Goal: Task Accomplishment & Management: Use online tool/utility

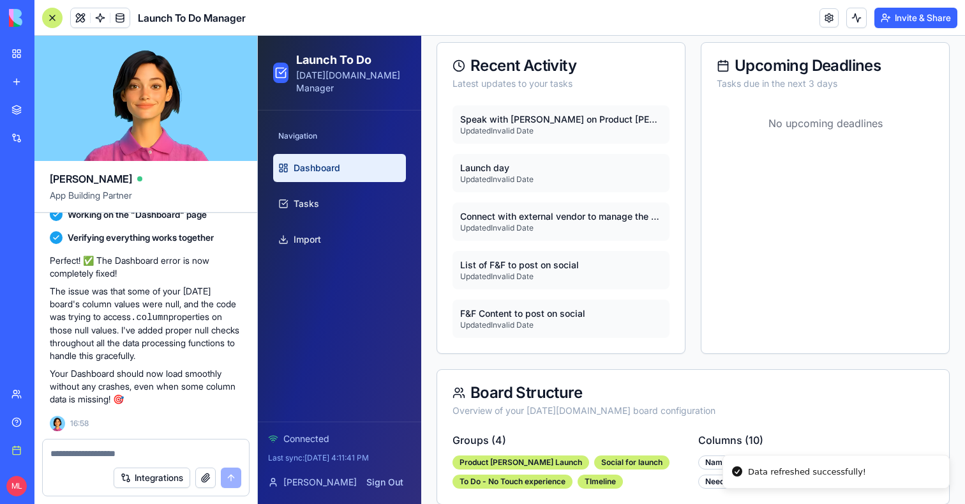
scroll to position [388, 0]
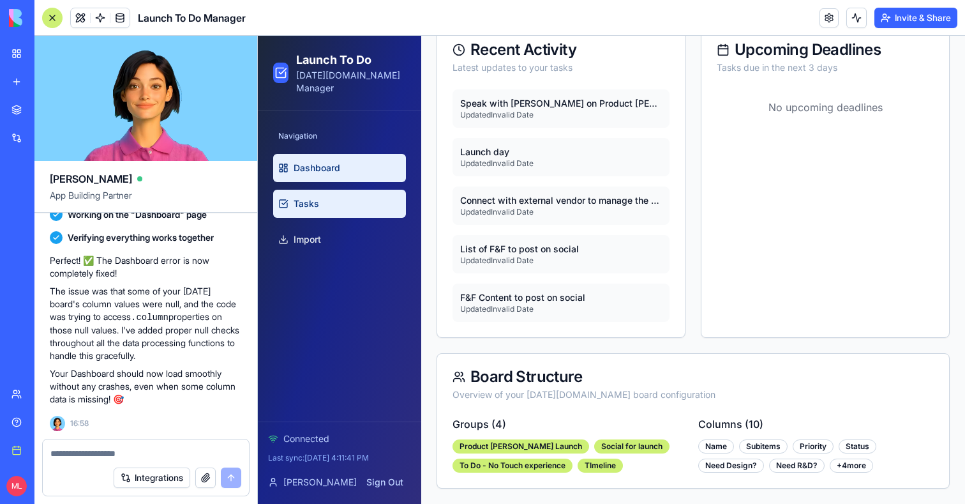
click at [329, 194] on link "Tasks" at bounding box center [339, 204] width 133 height 28
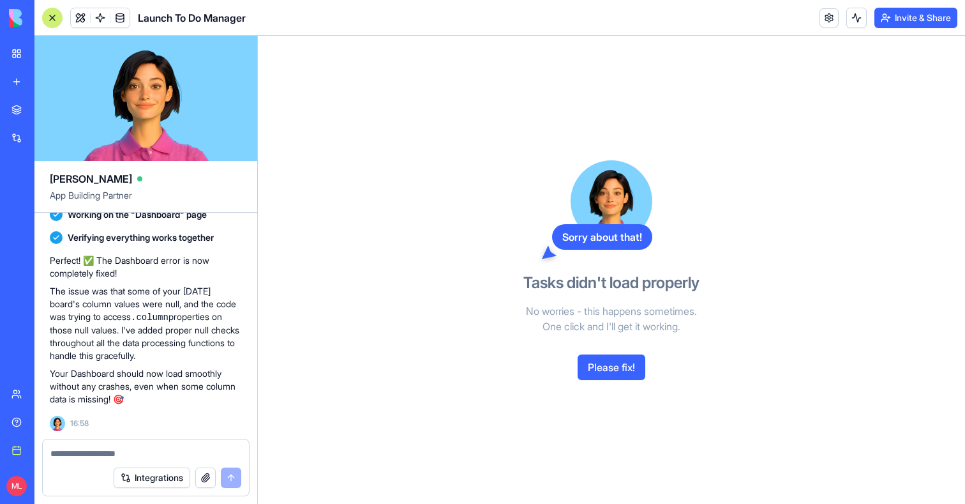
click at [625, 378] on button "Please fix!" at bounding box center [612, 367] width 68 height 26
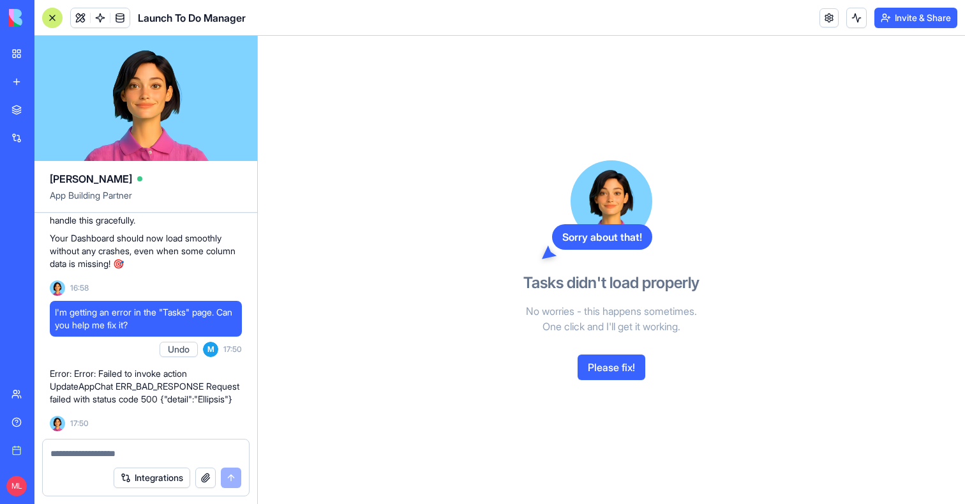
scroll to position [1750, 0]
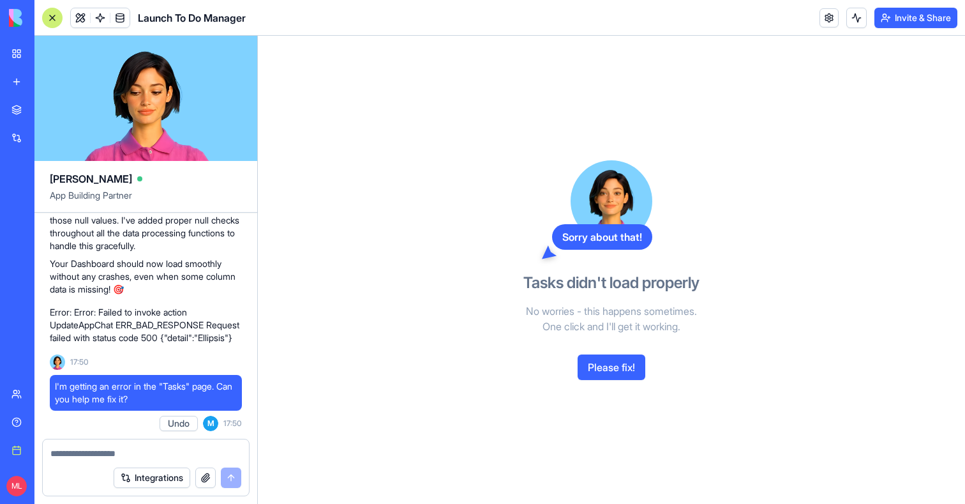
click at [601, 379] on div "Sorry about that! Tasks didn't load properly No worries - this happens sometime…" at bounding box center [612, 270] width 294 height 468
click at [605, 372] on button "Please fix!" at bounding box center [612, 367] width 68 height 26
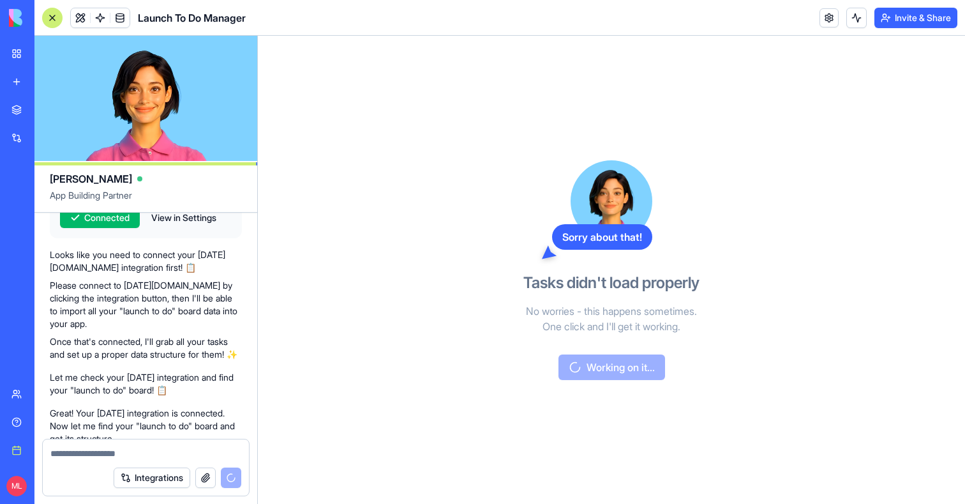
scroll to position [0, 0]
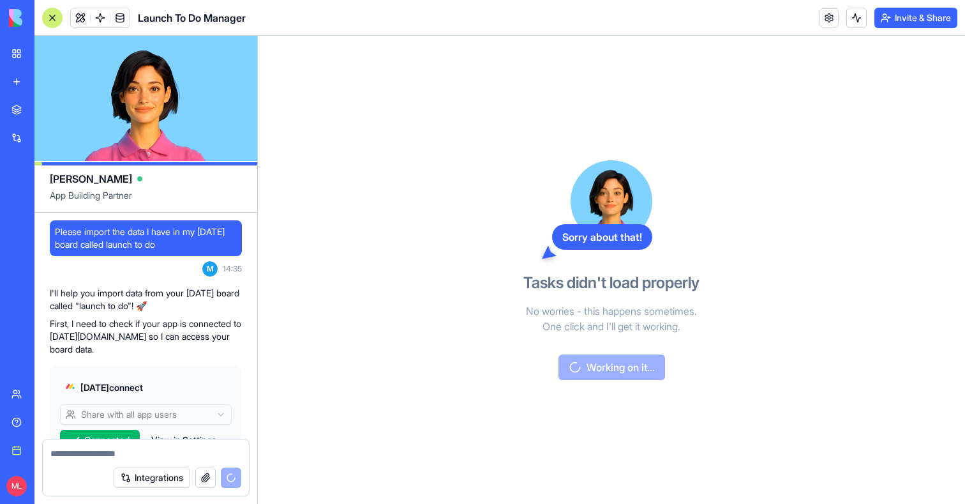
click at [188, 230] on span "Please import the data I have in my monday board called launch to do" at bounding box center [146, 238] width 182 height 26
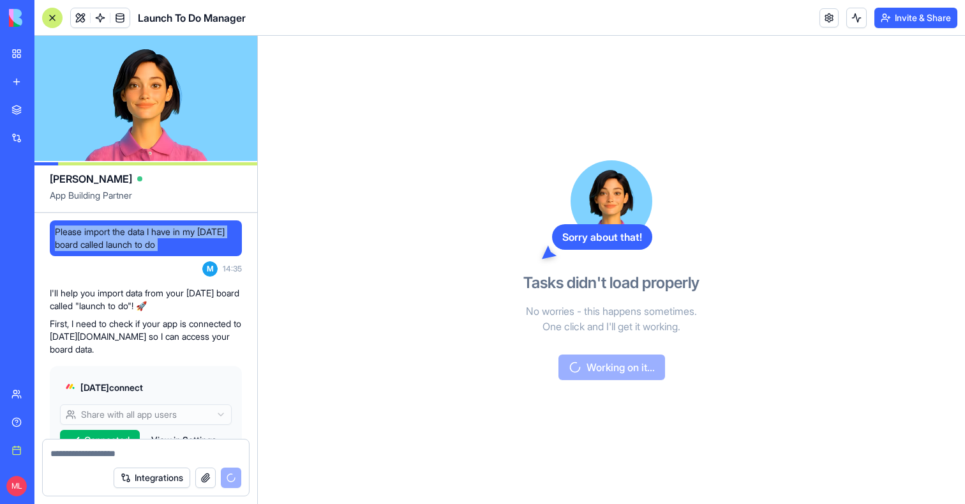
click at [188, 230] on span "Please import the data I have in my monday board called launch to do" at bounding box center [146, 238] width 182 height 26
copy span "Please import the data I have in my monday board called launch to do"
click at [11, 80] on link "New app" at bounding box center [29, 82] width 51 height 26
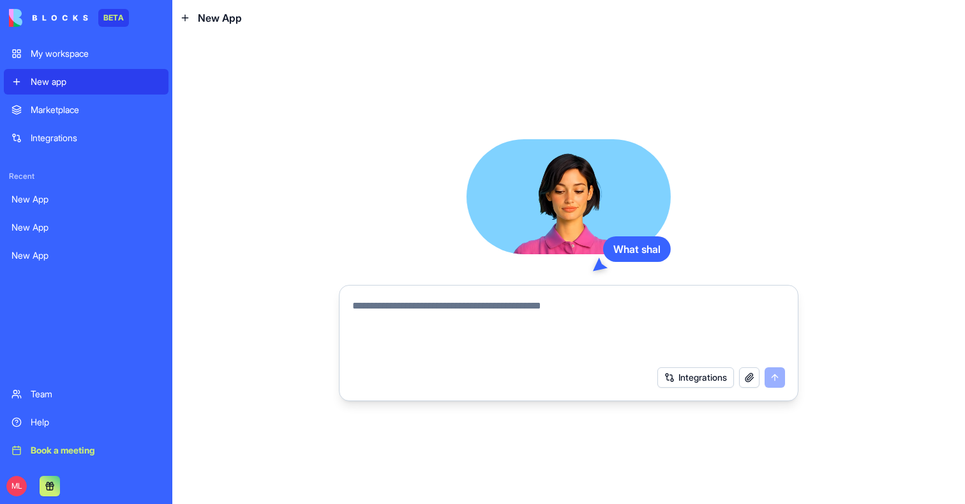
click at [422, 329] on textarea at bounding box center [568, 328] width 433 height 61
paste textarea "**********"
type textarea "**********"
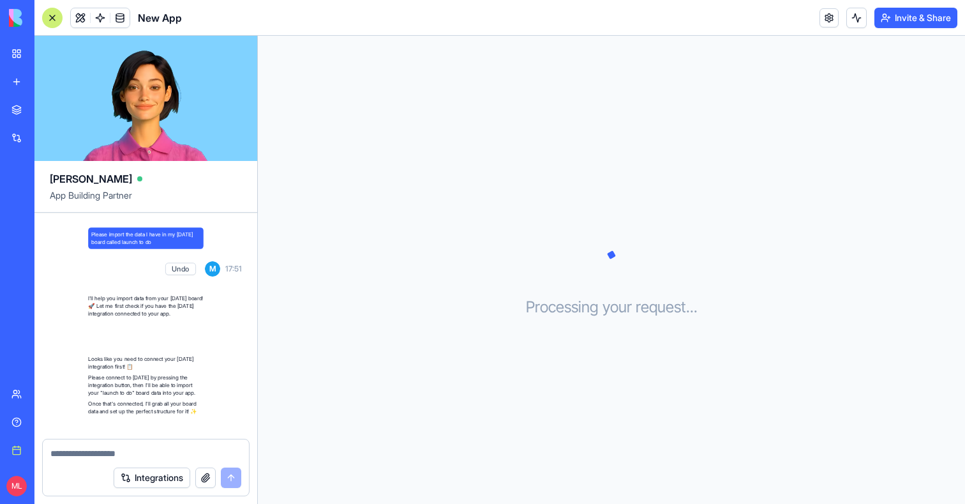
scroll to position [147, 0]
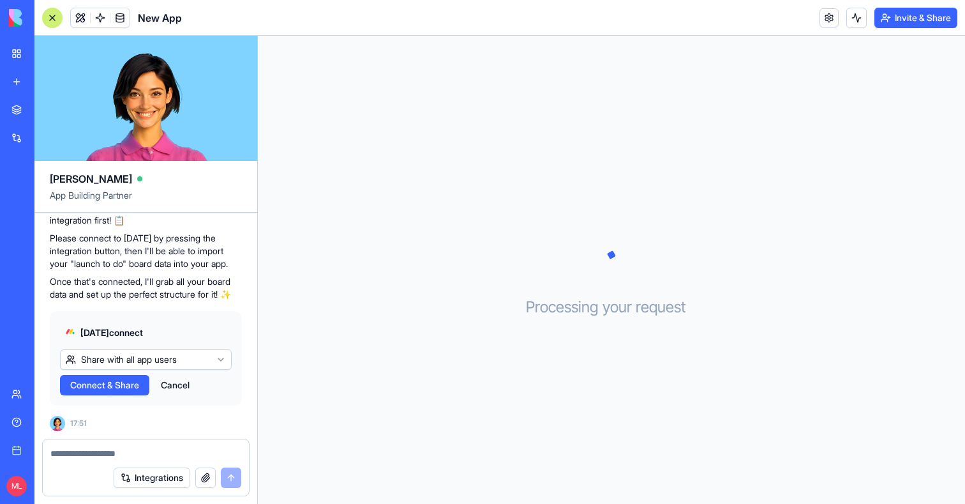
click at [117, 387] on span "Connect & Share" at bounding box center [104, 385] width 69 height 13
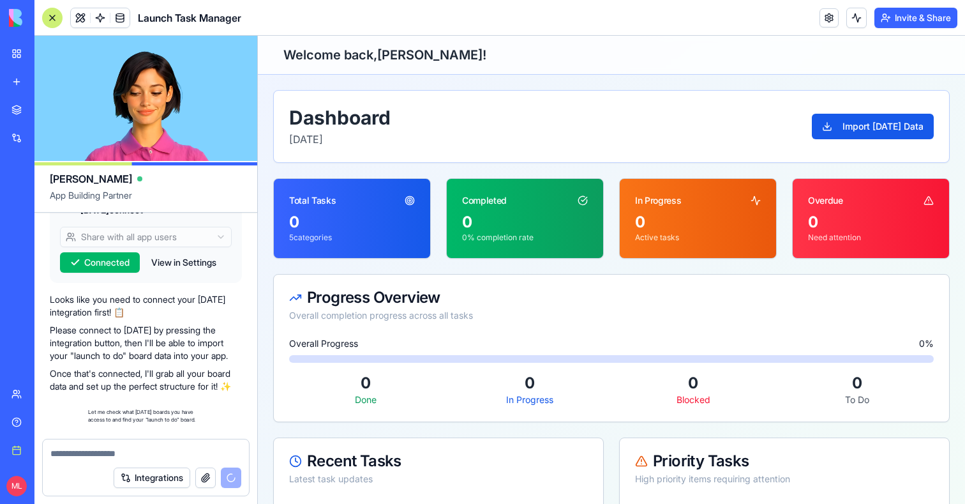
scroll to position [645, 0]
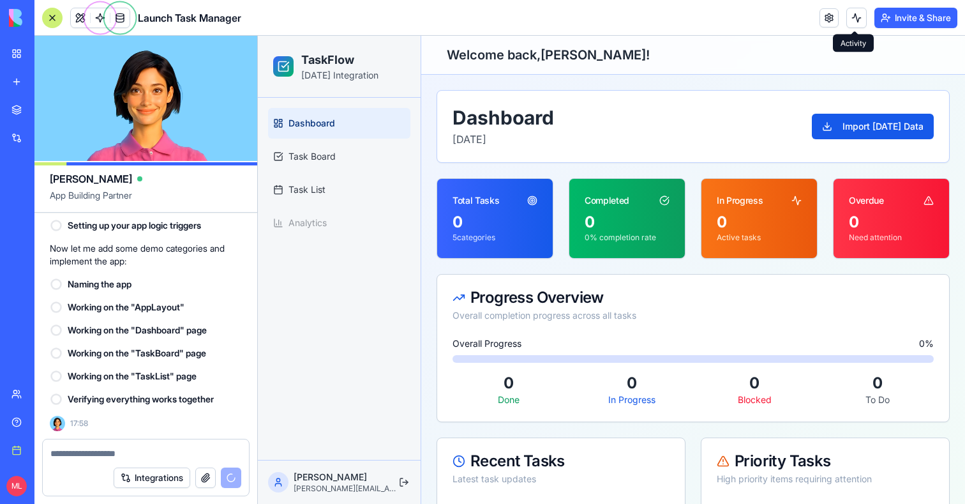
click at [854, 22] on button at bounding box center [856, 18] width 20 height 20
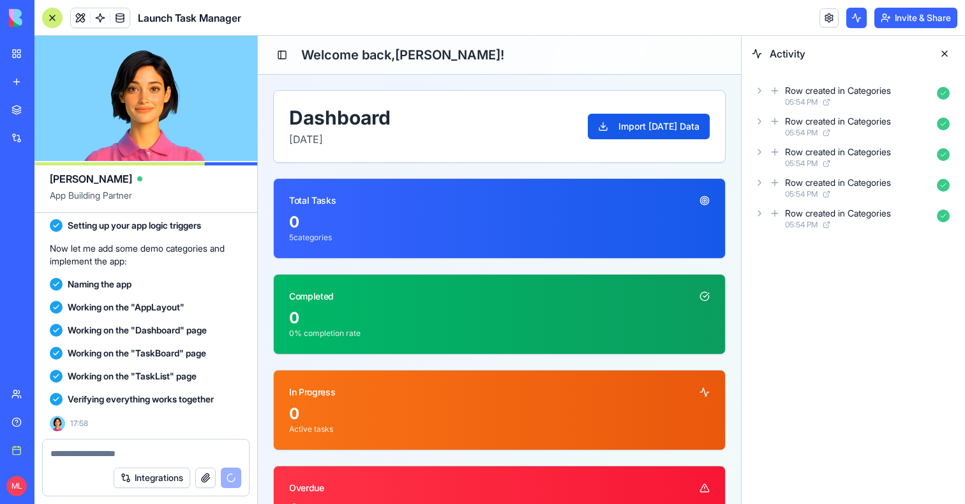
click at [756, 94] on icon at bounding box center [760, 91] width 10 height 10
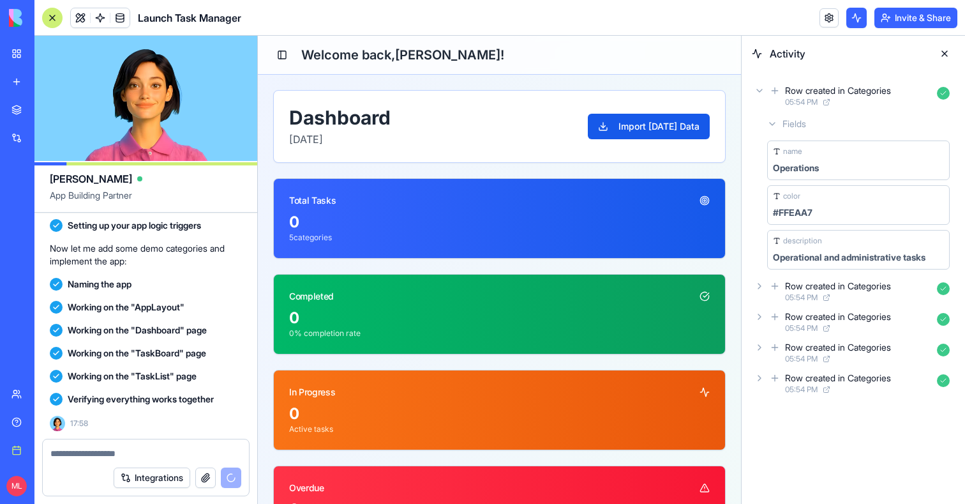
click at [776, 94] on icon at bounding box center [775, 90] width 10 height 15
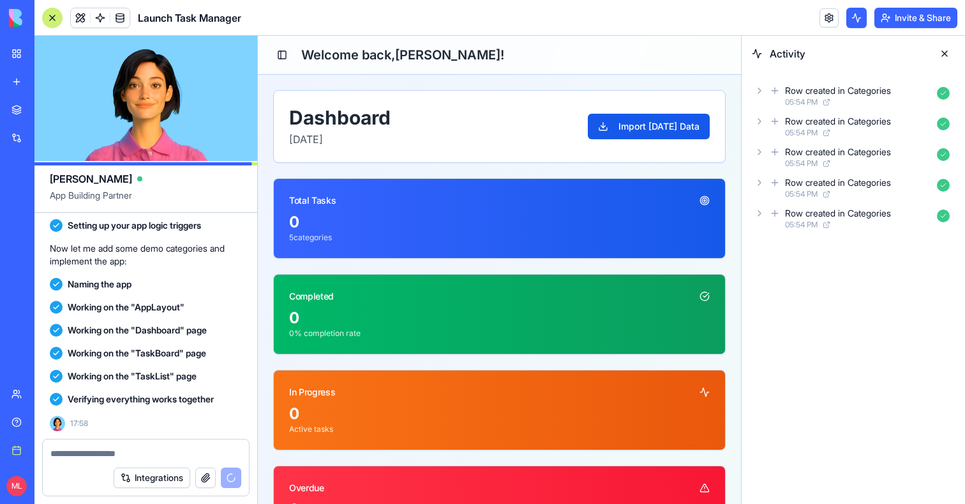
click at [765, 121] on div "Row created in Categories 05:54 PM" at bounding box center [853, 126] width 203 height 28
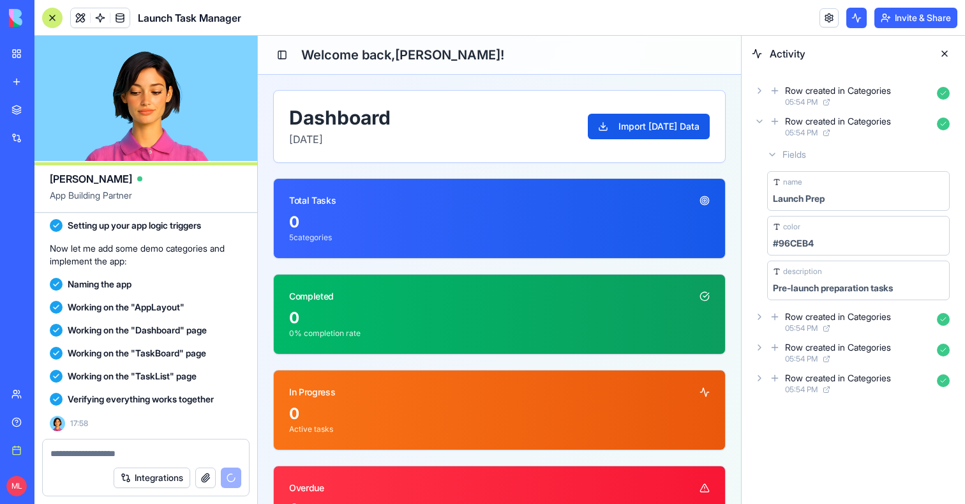
click at [765, 121] on div "Row created in Categories 05:54 PM" at bounding box center [853, 126] width 203 height 28
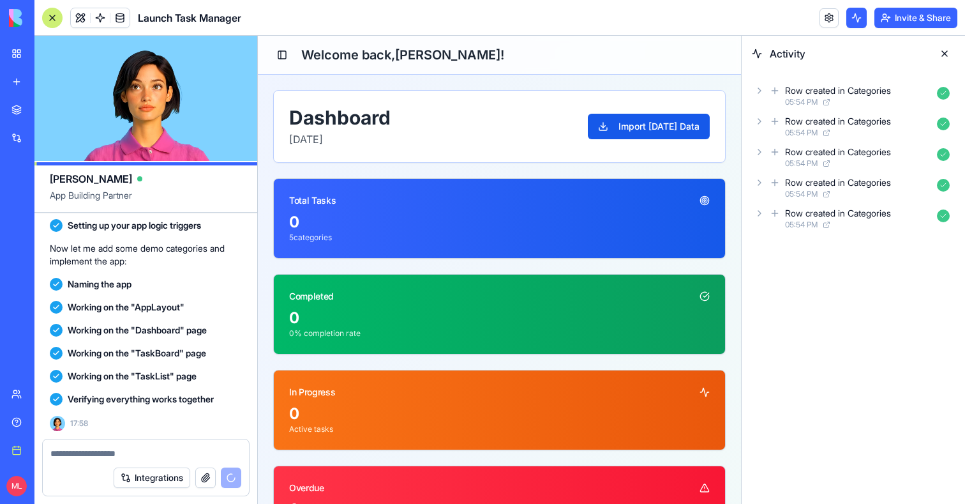
click at [765, 79] on div "Row created in Categories 05:54 PM Row created in Categories 05:54 PM Row creat…" at bounding box center [853, 156] width 223 height 171
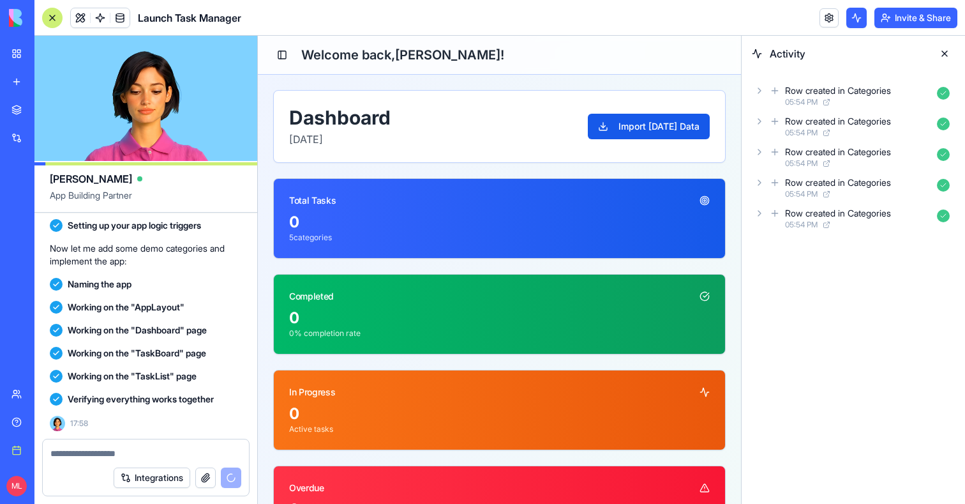
click at [765, 88] on div "Row created in Categories 05:54 PM" at bounding box center [853, 96] width 203 height 28
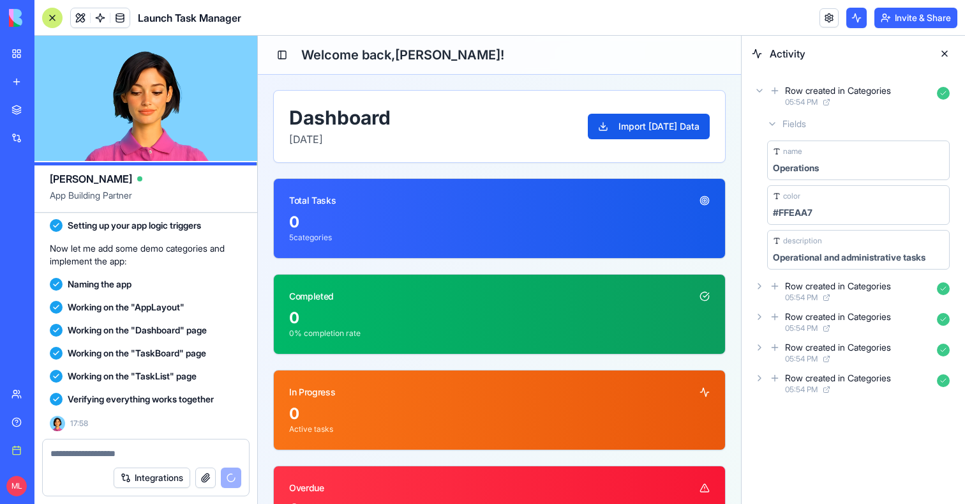
click at [765, 88] on div "Row created in Categories 05:54 PM" at bounding box center [853, 96] width 203 height 28
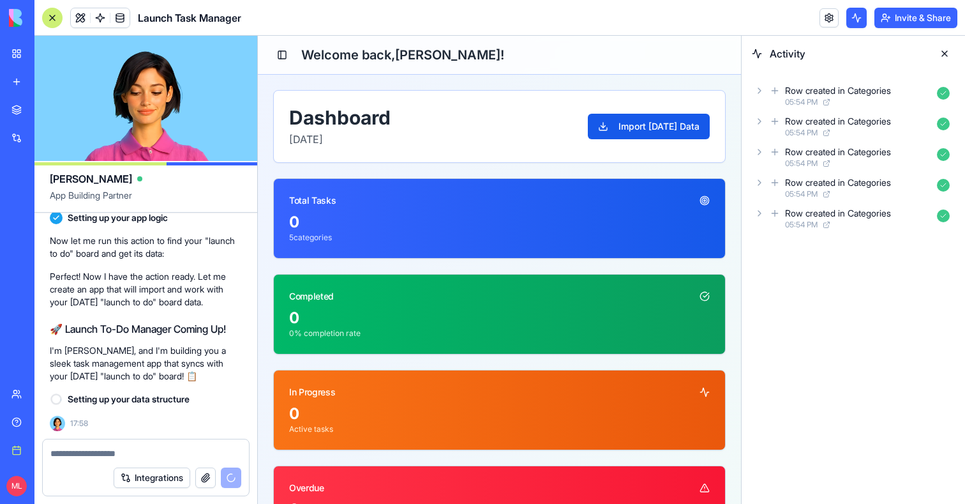
scroll to position [852, 0]
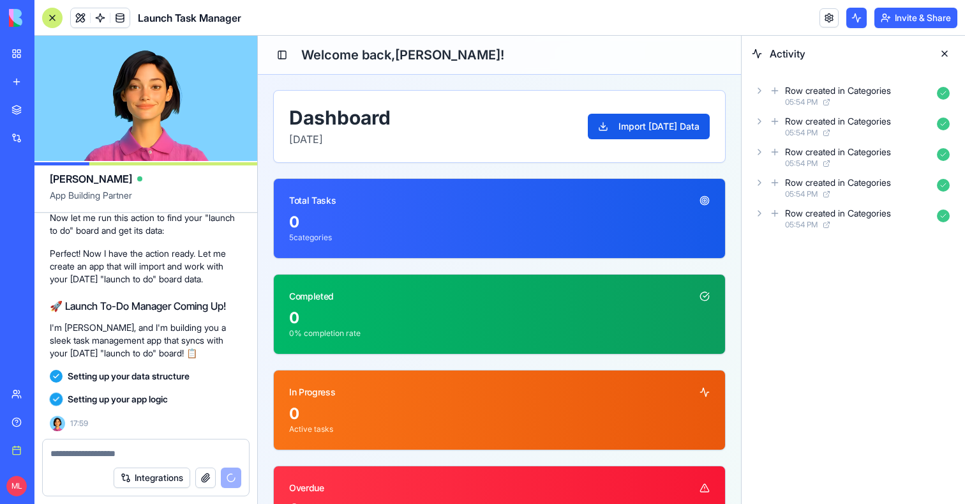
click at [799, 86] on div "Row created in Categories" at bounding box center [838, 90] width 106 height 13
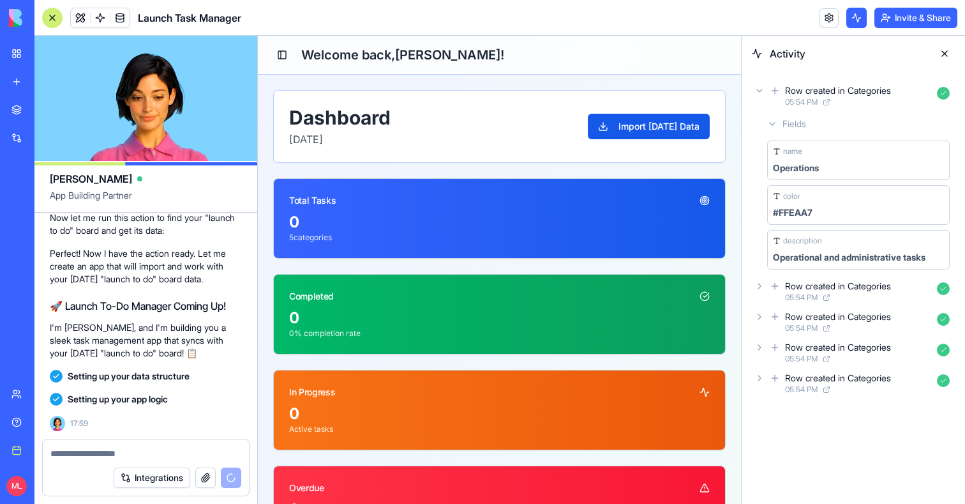
click at [799, 87] on div "Row created in Categories" at bounding box center [838, 90] width 106 height 13
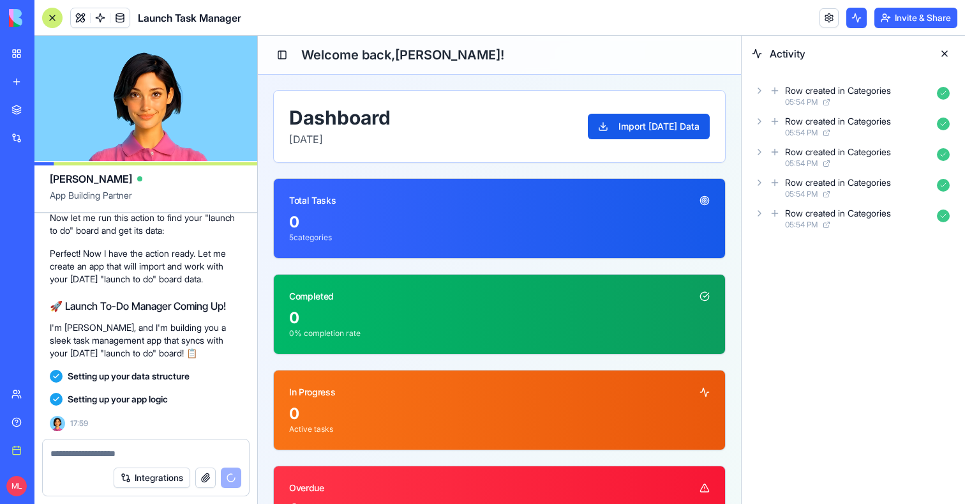
click at [801, 143] on div "Row created in Categories 05:54 PM" at bounding box center [853, 157] width 203 height 28
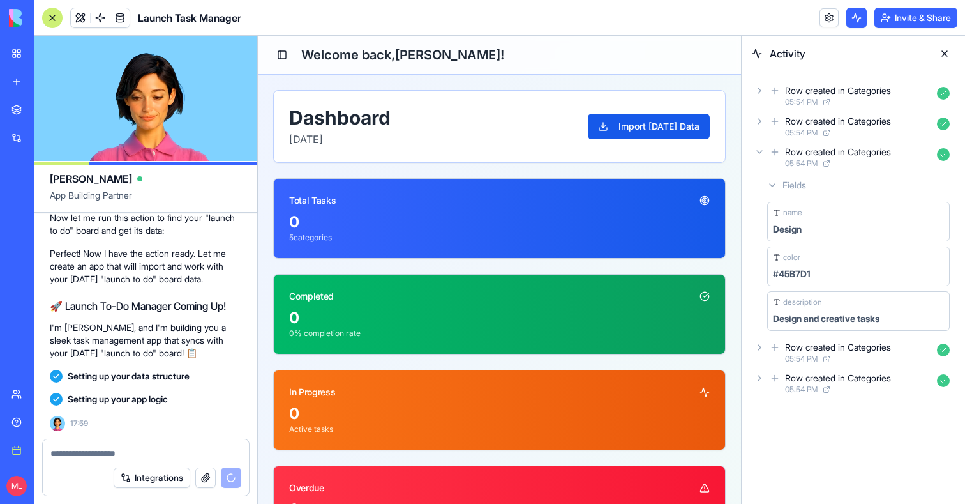
click at [801, 143] on div "Row created in Categories 05:54 PM" at bounding box center [853, 157] width 203 height 28
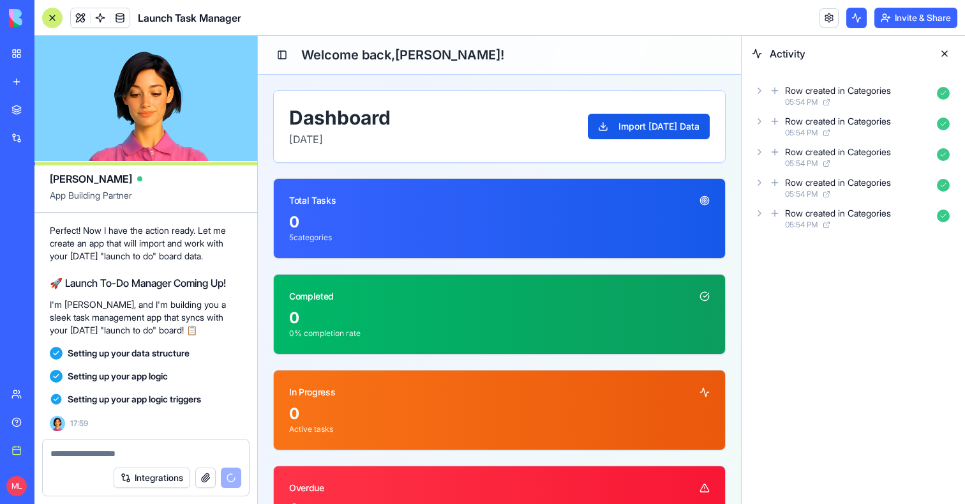
scroll to position [829, 0]
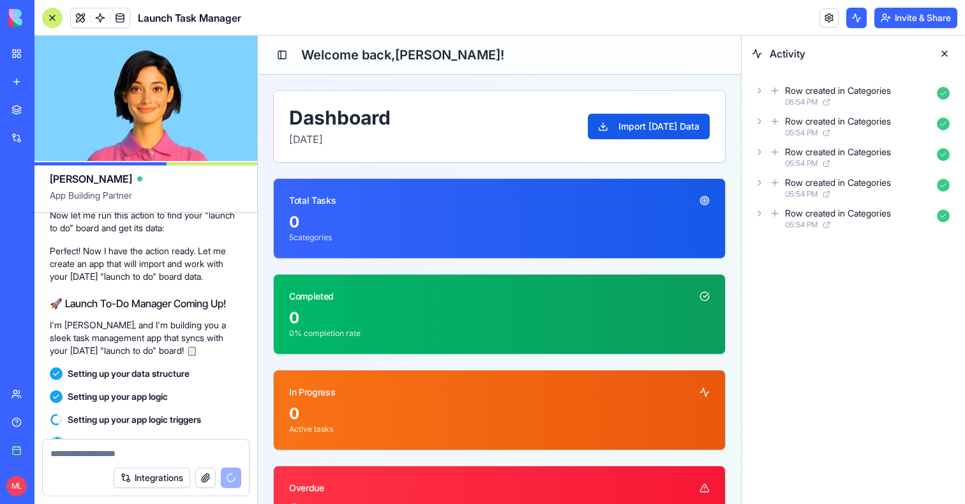
click at [803, 99] on span "05:54 PM" at bounding box center [801, 102] width 33 height 10
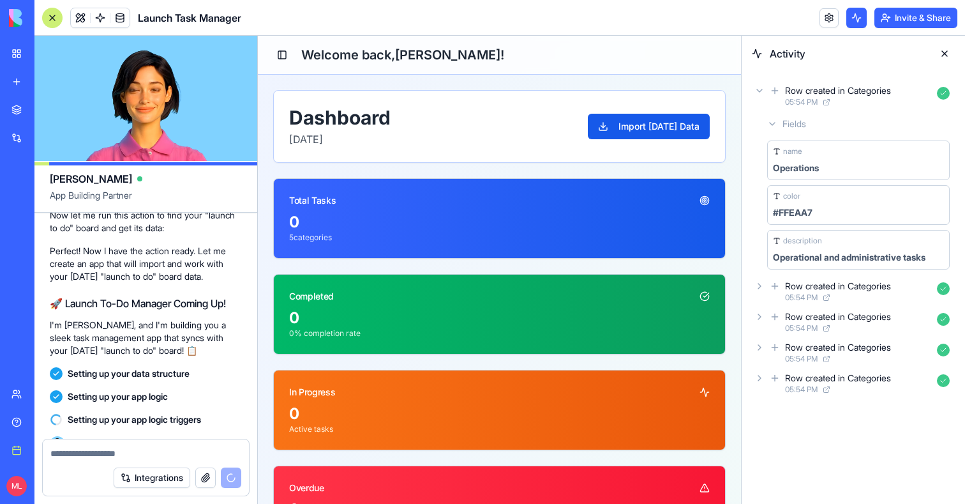
click at [803, 99] on span "05:54 PM" at bounding box center [801, 102] width 33 height 10
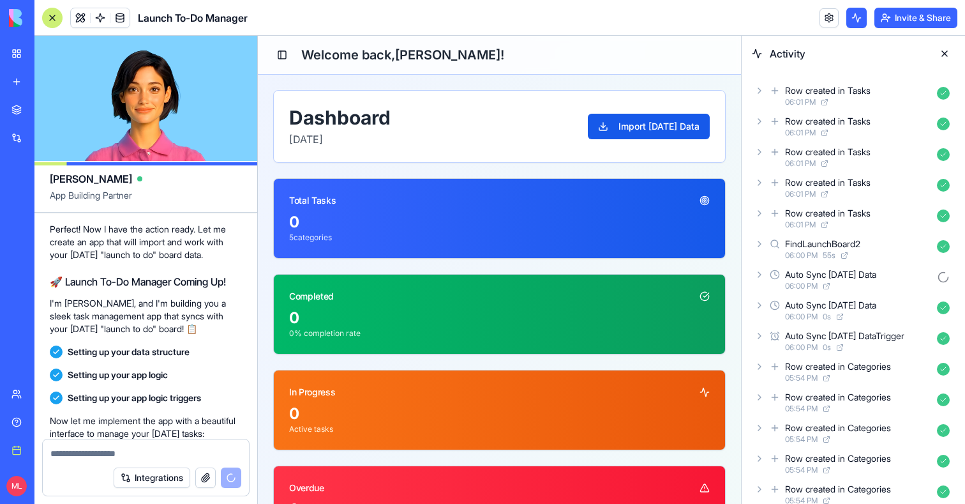
scroll to position [969, 0]
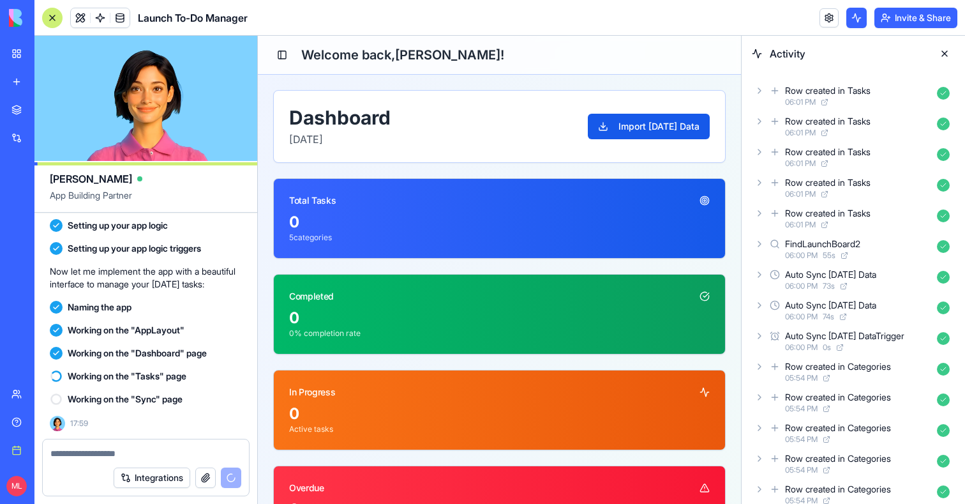
click at [950, 54] on button at bounding box center [945, 53] width 20 height 20
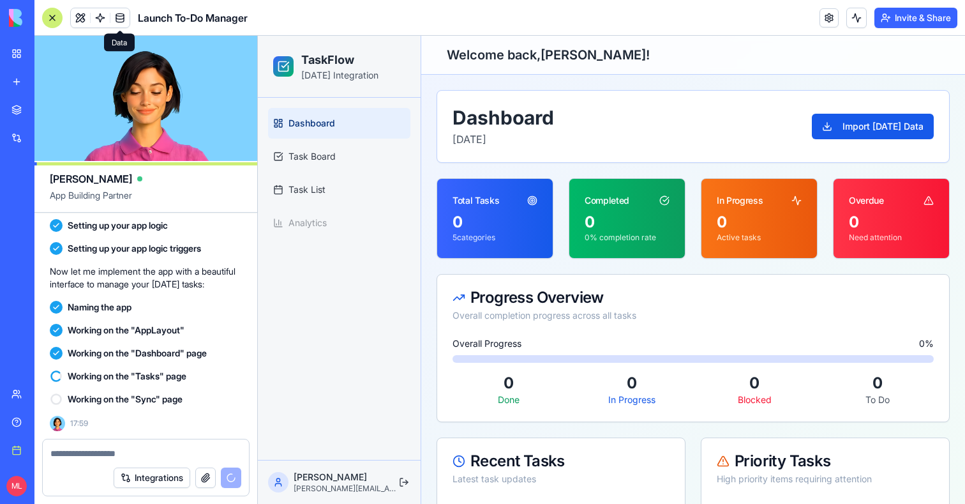
click at [100, 19] on span at bounding box center [100, 18] width 36 height 36
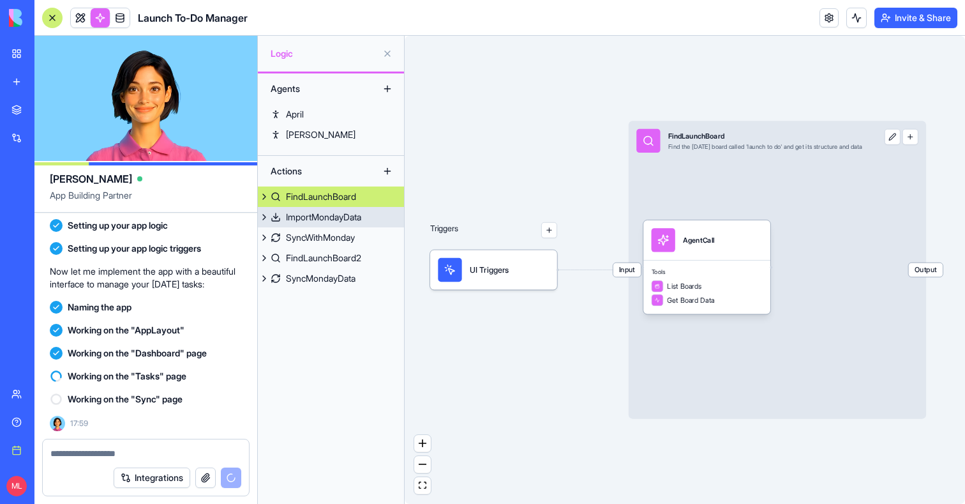
click at [352, 223] on link "ImportMondayData" at bounding box center [331, 217] width 146 height 20
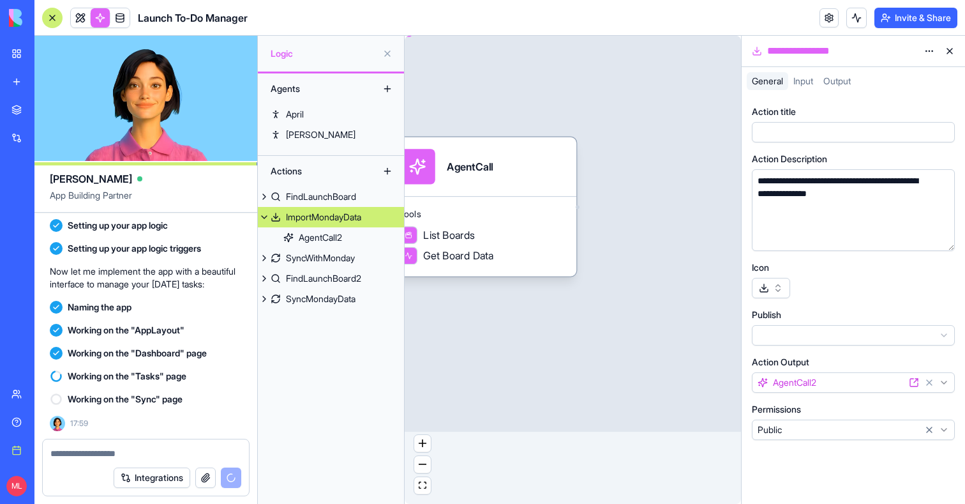
click at [265, 218] on button at bounding box center [264, 217] width 13 height 20
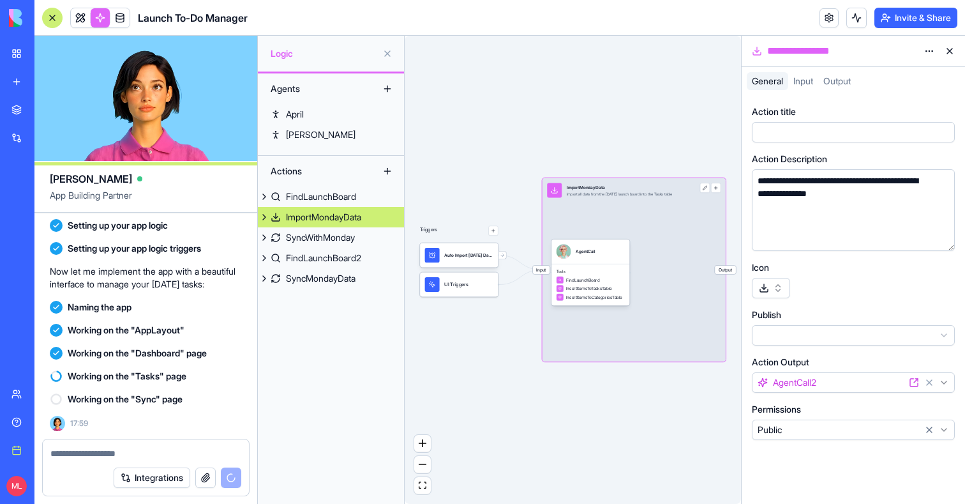
click at [98, 19] on link at bounding box center [100, 17] width 19 height 19
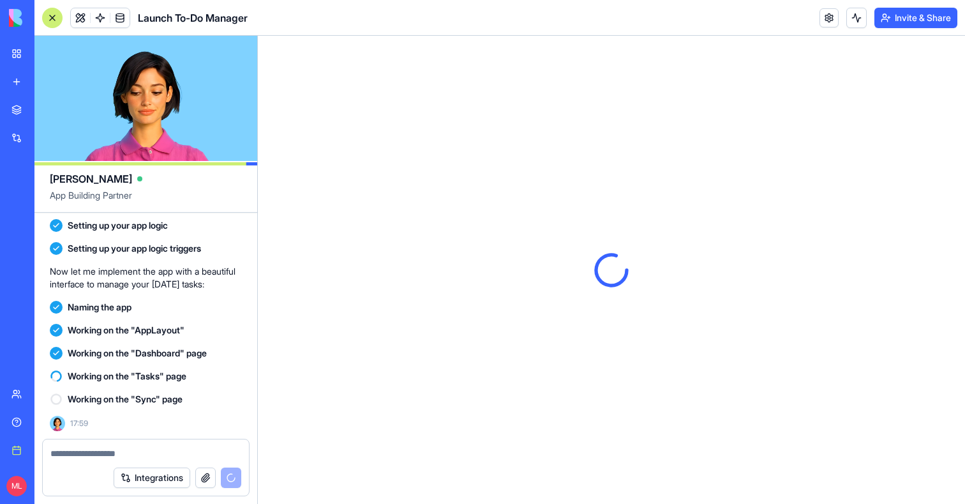
click at [55, 21] on div at bounding box center [52, 18] width 20 height 20
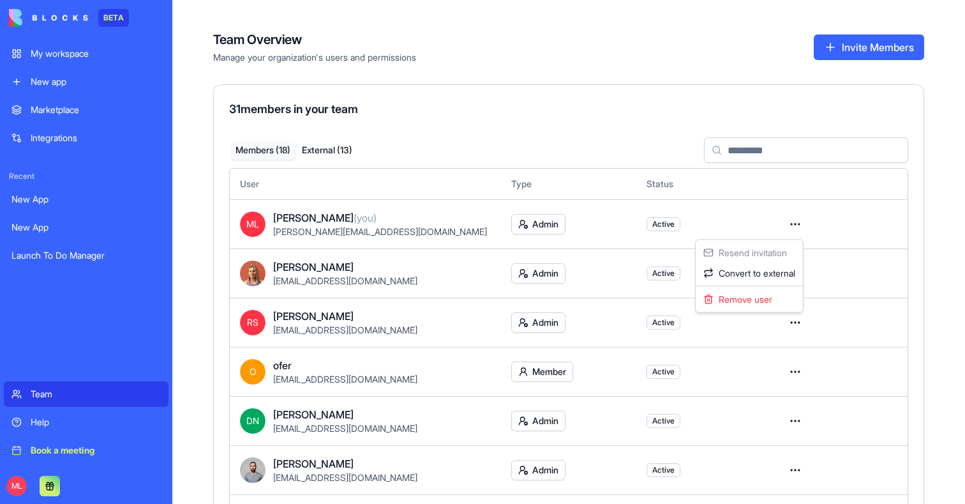
click at [54, 51] on html "BETA My workspace New app Marketplace Integrations Recent New App New App Launc…" at bounding box center [482, 252] width 965 height 504
click at [54, 52] on div "My workspace" at bounding box center [96, 53] width 130 height 13
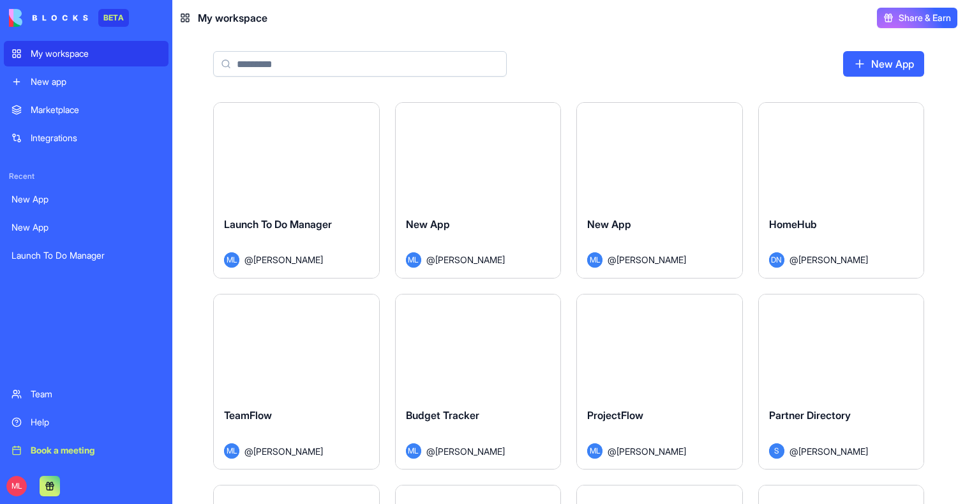
click at [71, 125] on link "Integrations" at bounding box center [86, 138] width 165 height 26
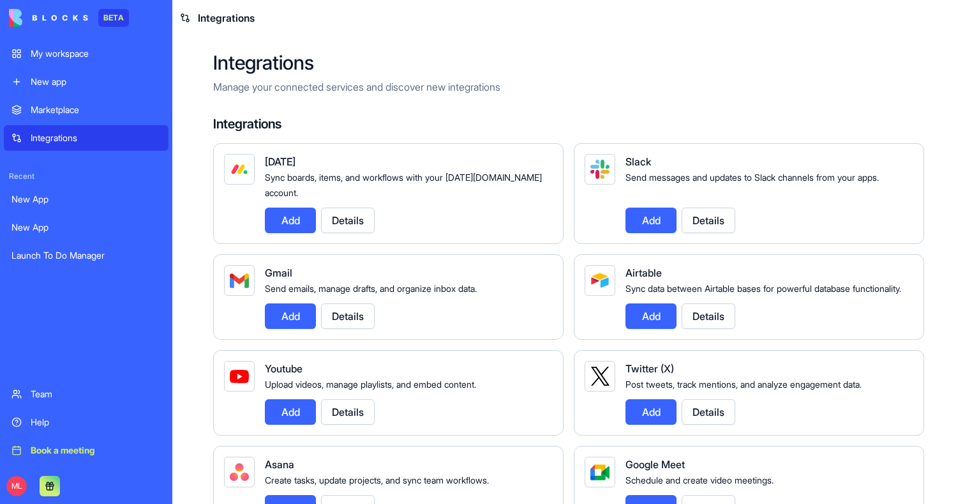
click at [77, 115] on div "Marketplace" at bounding box center [96, 109] width 130 height 13
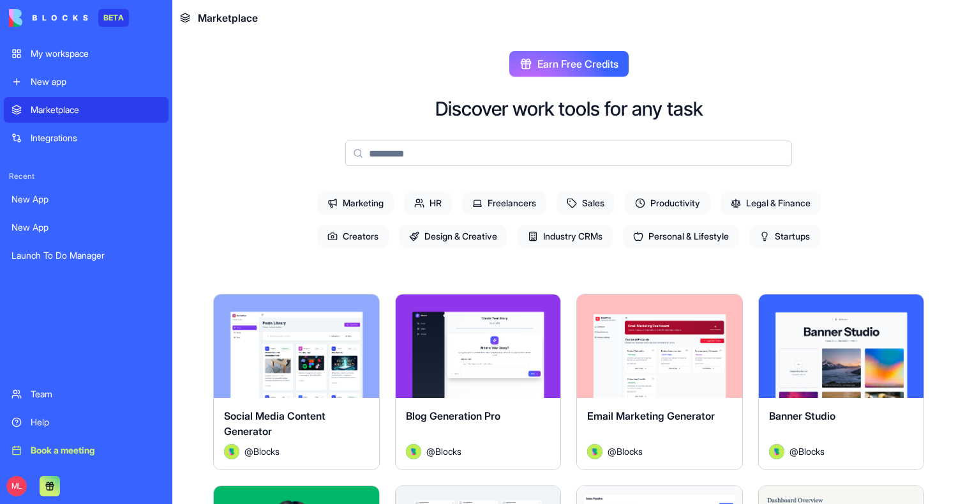
click at [33, 387] on div "Team" at bounding box center [96, 393] width 130 height 13
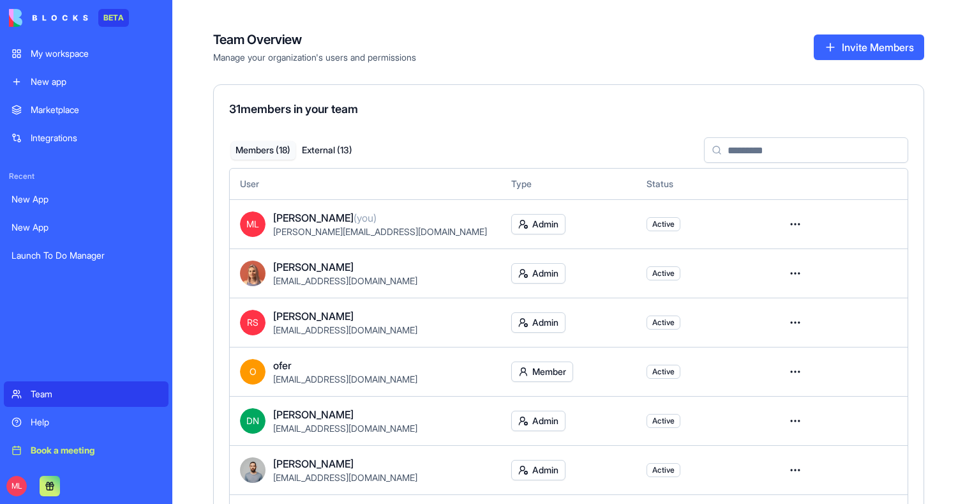
click at [525, 240] on td "Admin" at bounding box center [568, 223] width 135 height 49
click at [529, 234] on td "Admin" at bounding box center [568, 223] width 135 height 49
click at [540, 225] on html "BETA My workspace New app Marketplace Integrations Recent New App New App Launc…" at bounding box center [482, 252] width 965 height 504
click at [799, 227] on html "BETA My workspace New app Marketplace Integrations Recent New App New App Launc…" at bounding box center [482, 252] width 965 height 504
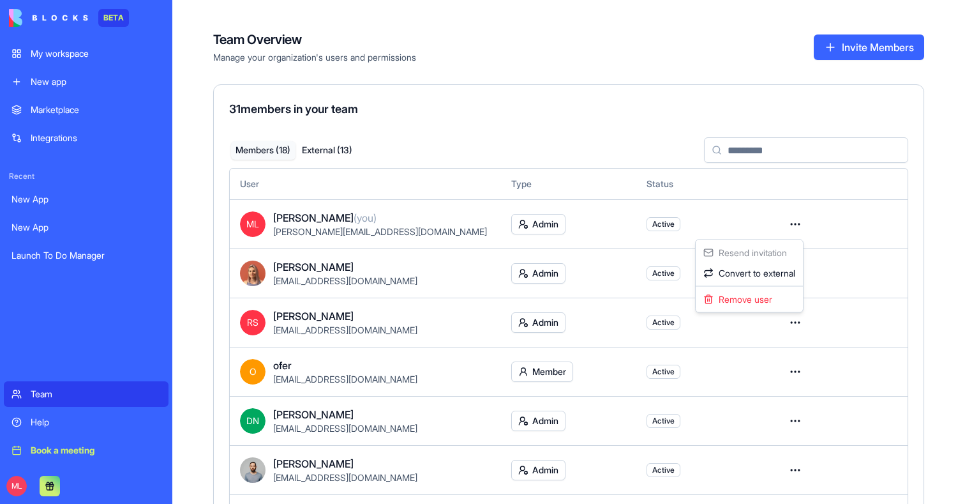
click at [799, 227] on html "BETA My workspace New app Marketplace Integrations Recent New App New App Launc…" at bounding box center [482, 252] width 965 height 504
click at [568, 205] on td "Admin" at bounding box center [568, 223] width 135 height 49
click at [546, 226] on html "BETA My workspace New app Marketplace Integrations Recent New App New App Launc…" at bounding box center [482, 252] width 965 height 504
click at [794, 223] on html "BETA My workspace New app Marketplace Integrations Recent New App New App Launc…" at bounding box center [482, 252] width 965 height 504
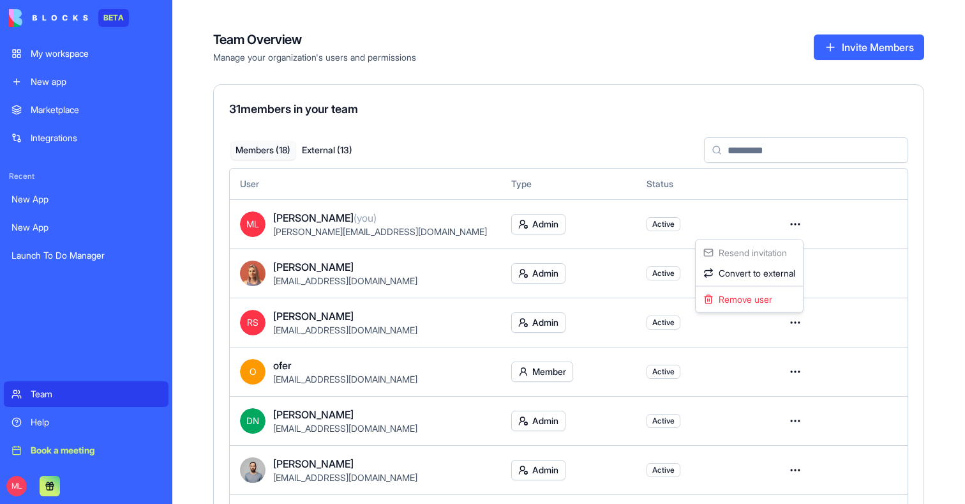
click at [794, 223] on html "BETA My workspace New app Marketplace Integrations Recent New App New App Launc…" at bounding box center [482, 252] width 965 height 504
click at [18, 22] on img at bounding box center [48, 18] width 79 height 18
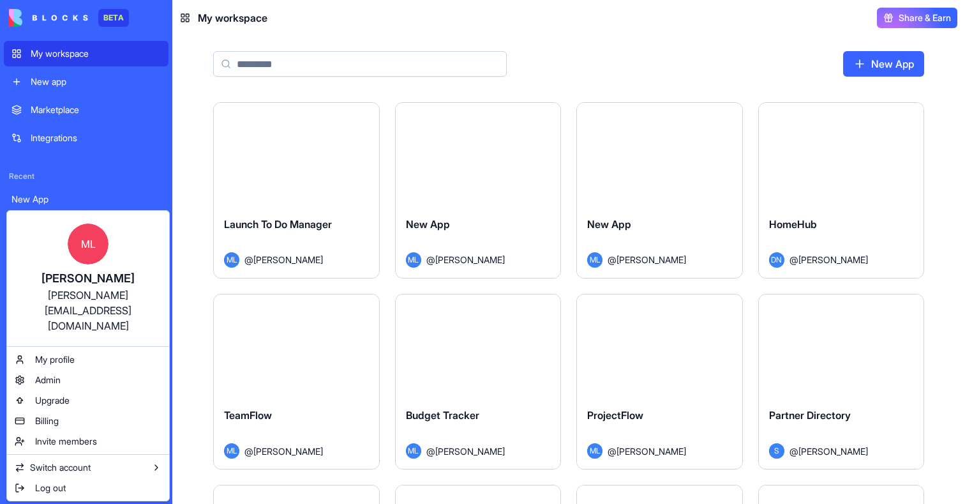
click at [20, 483] on html "BETA My workspace New app Marketplace Integrations Recent New App New App Launc…" at bounding box center [482, 252] width 965 height 504
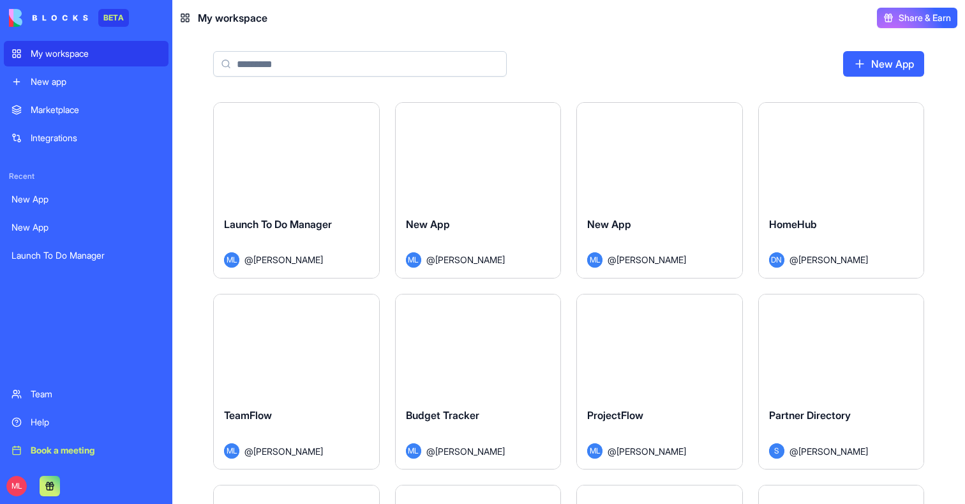
click at [16, 24] on img at bounding box center [48, 18] width 79 height 18
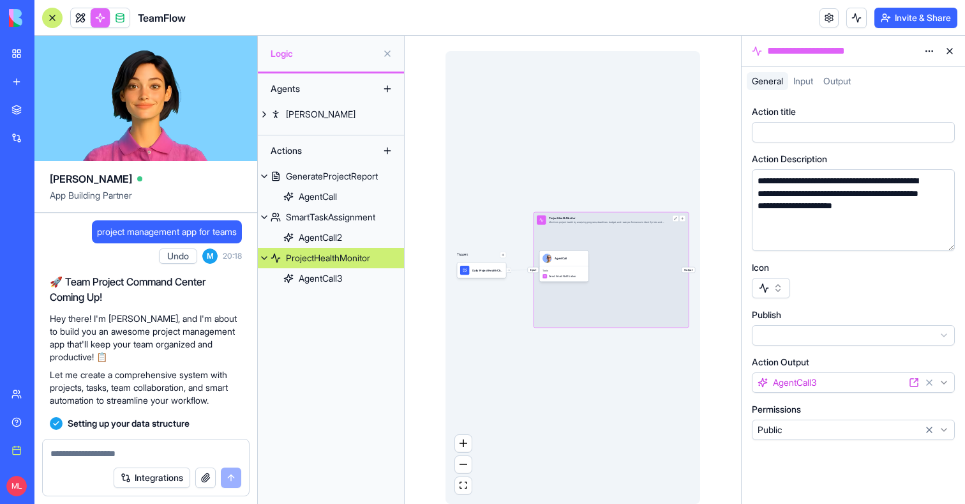
scroll to position [479, 0]
